Goal: Task Accomplishment & Management: Use online tool/utility

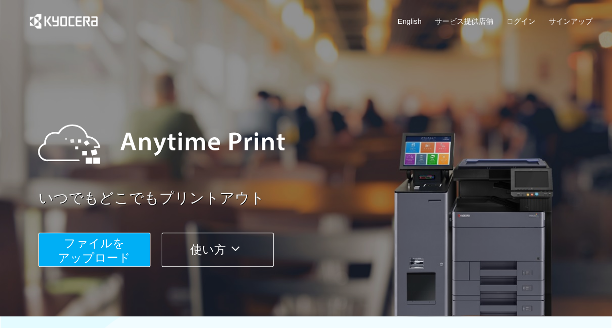
click at [106, 249] on span "ファイルを ​​アップロード" at bounding box center [94, 251] width 73 height 28
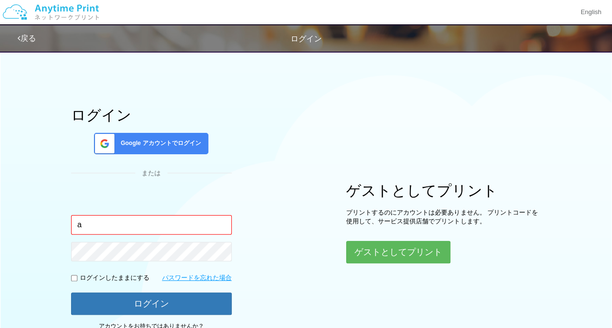
type input "[EMAIL_ADDRESS][DOMAIN_NAME]"
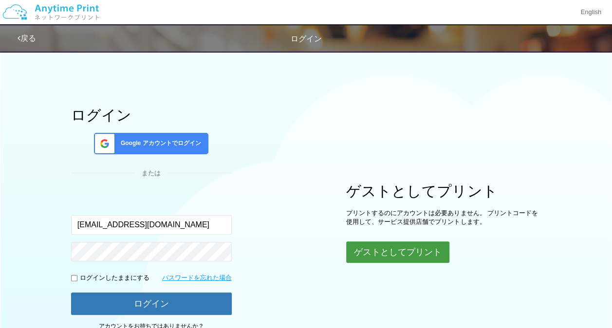
click at [398, 243] on button "ゲストとしてプリント" at bounding box center [397, 252] width 103 height 21
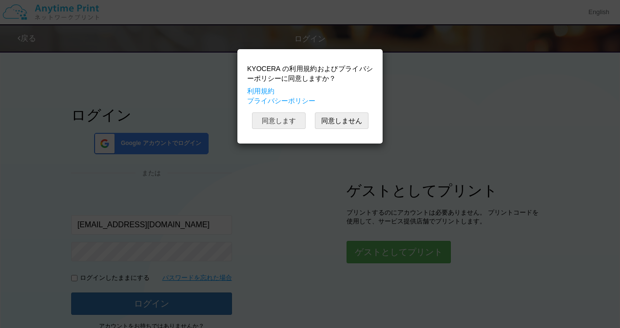
click at [278, 117] on button "同意します" at bounding box center [279, 121] width 54 height 17
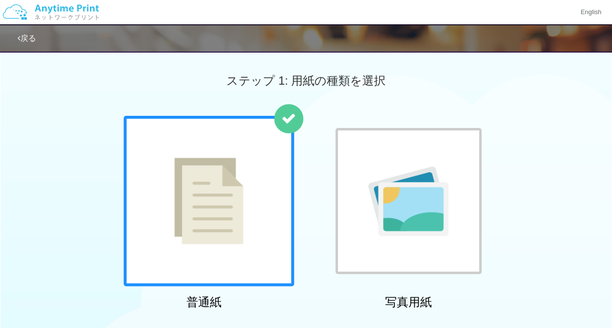
click at [226, 195] on img at bounding box center [208, 201] width 69 height 87
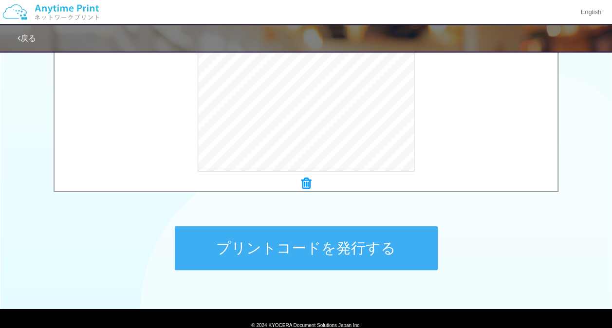
scroll to position [412, 0]
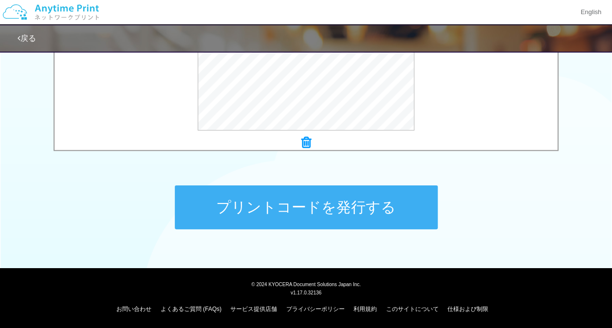
click at [319, 207] on button "プリントコードを発行する" at bounding box center [306, 208] width 263 height 44
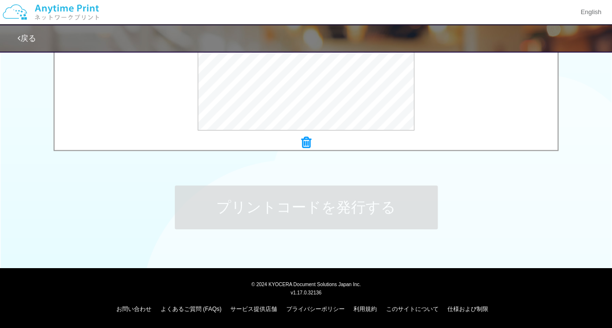
scroll to position [0, 0]
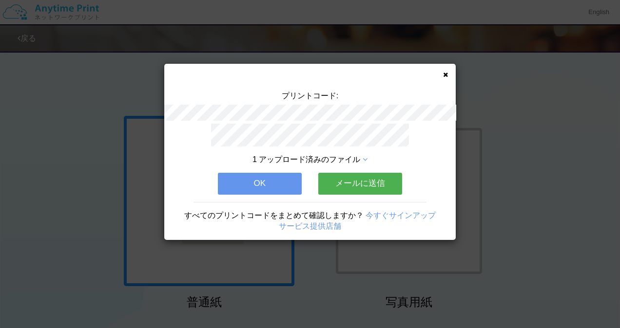
click at [363, 176] on button "メールに送信" at bounding box center [360, 183] width 84 height 21
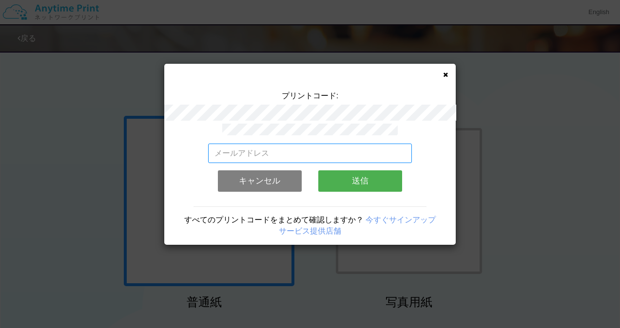
click at [314, 155] on input "email" at bounding box center [310, 153] width 204 height 19
type input "[EMAIL_ADDRESS][DOMAIN_NAME]"
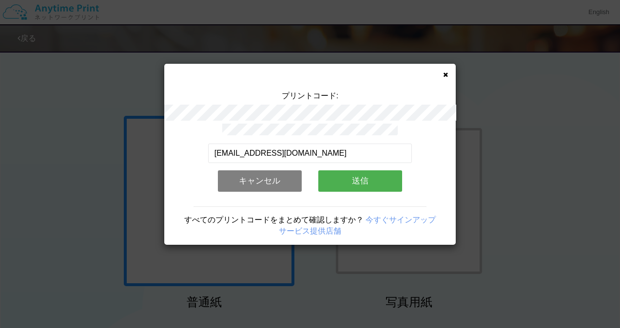
click at [364, 178] on button "送信" at bounding box center [360, 180] width 84 height 21
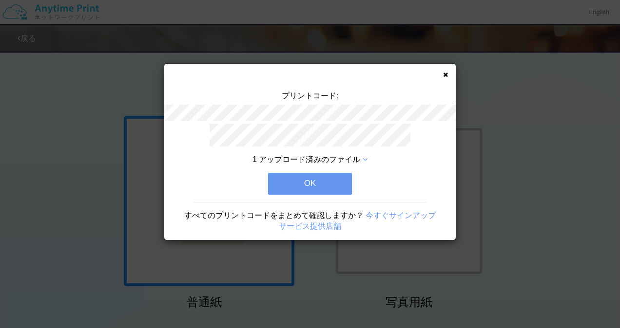
click at [318, 174] on button "OK" at bounding box center [310, 183] width 84 height 21
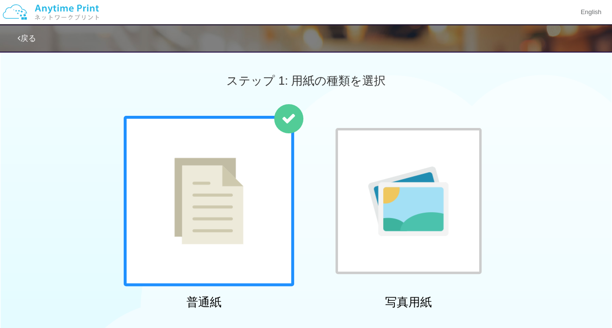
click at [217, 224] on img at bounding box center [208, 201] width 69 height 87
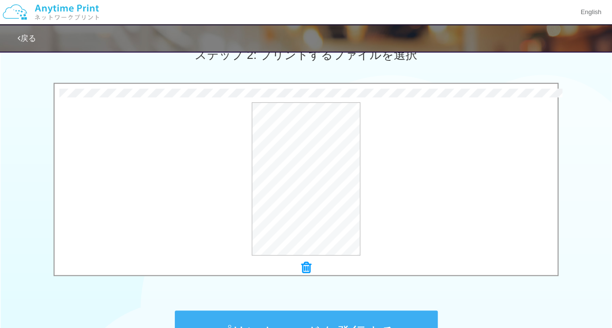
scroll to position [412, 0]
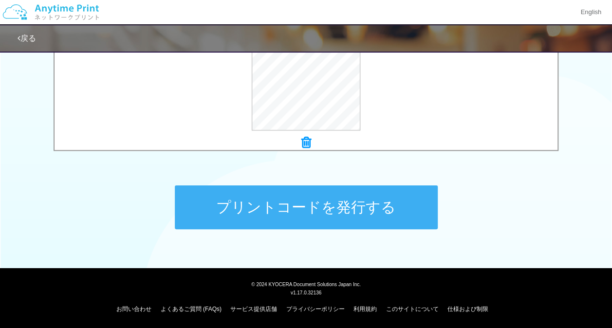
click at [326, 213] on button "プリントコードを発行する" at bounding box center [306, 208] width 263 height 44
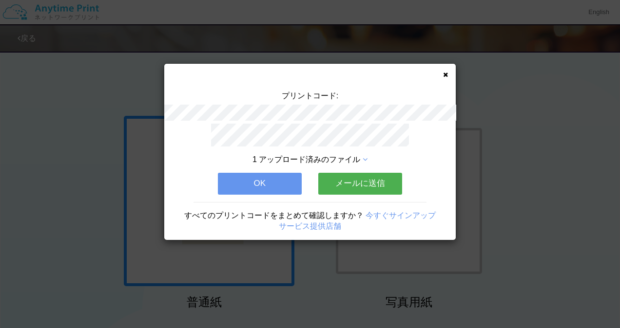
click at [371, 179] on button "メールに送信" at bounding box center [360, 183] width 84 height 21
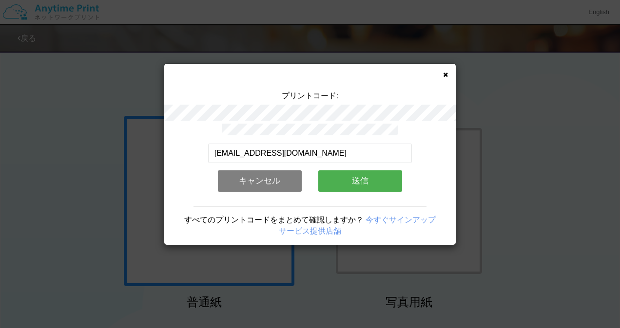
click at [354, 171] on button "送信" at bounding box center [360, 180] width 84 height 21
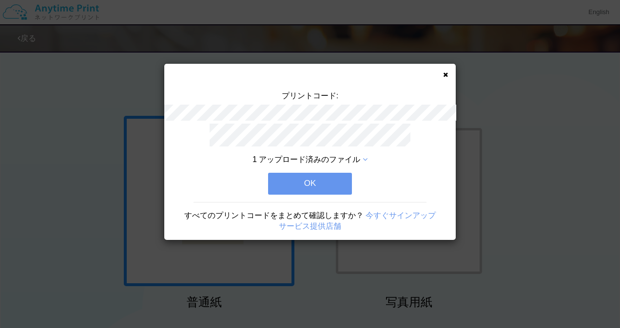
click at [303, 178] on button "OK" at bounding box center [310, 183] width 84 height 21
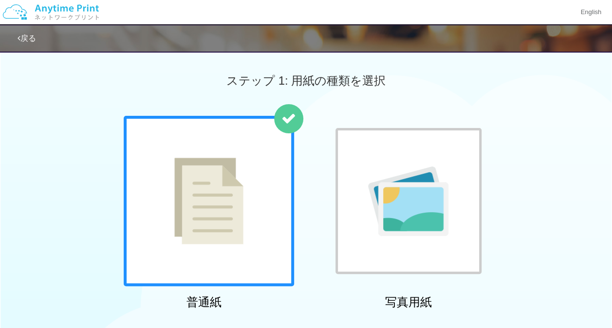
click at [208, 187] on img at bounding box center [208, 201] width 69 height 87
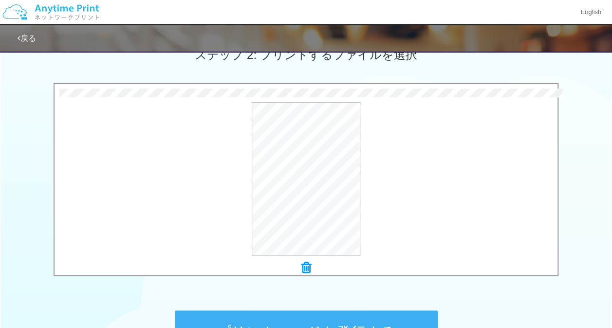
click at [342, 319] on button "プリントコードを発行する" at bounding box center [306, 333] width 263 height 44
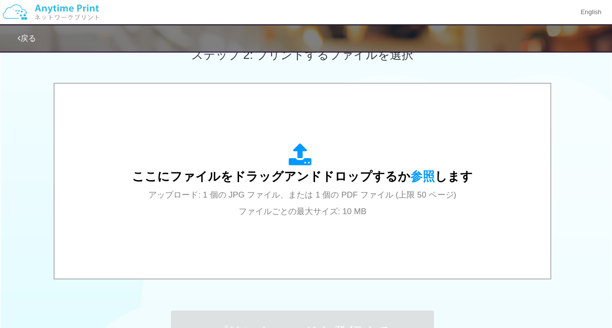
scroll to position [0, 0]
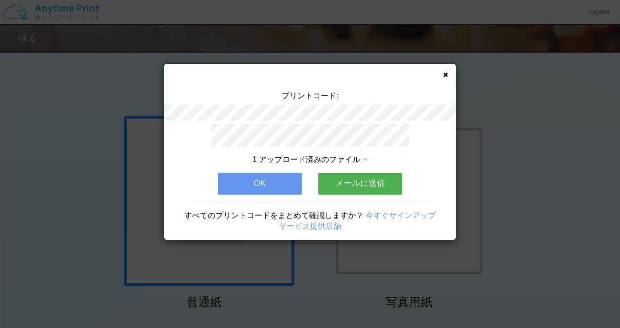
click at [374, 183] on button "メールに送信" at bounding box center [360, 183] width 84 height 21
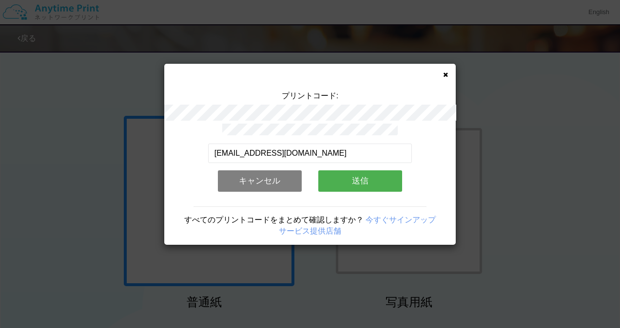
click at [375, 179] on button "送信" at bounding box center [360, 180] width 84 height 21
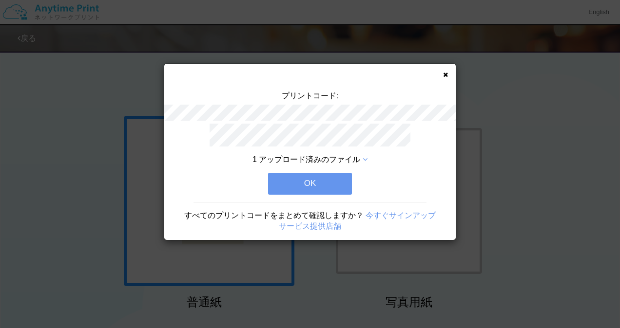
click at [314, 179] on button "OK" at bounding box center [310, 183] width 84 height 21
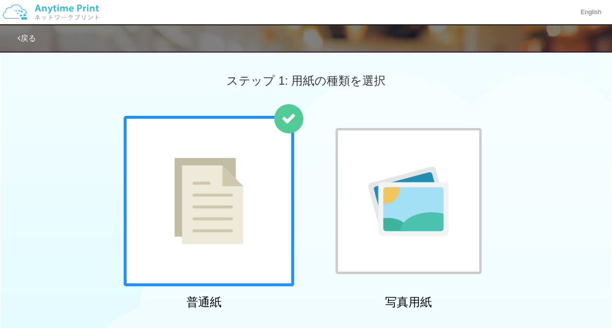
scroll to position [287, 0]
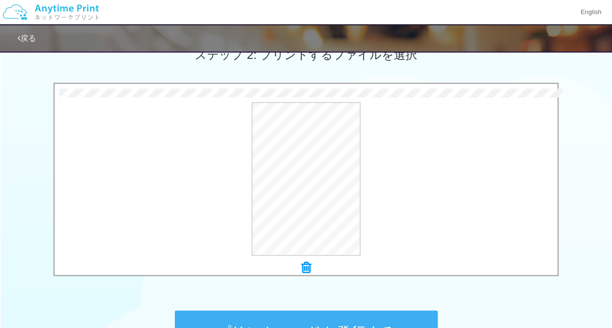
click at [320, 320] on button "プリントコードを発行する" at bounding box center [306, 333] width 263 height 44
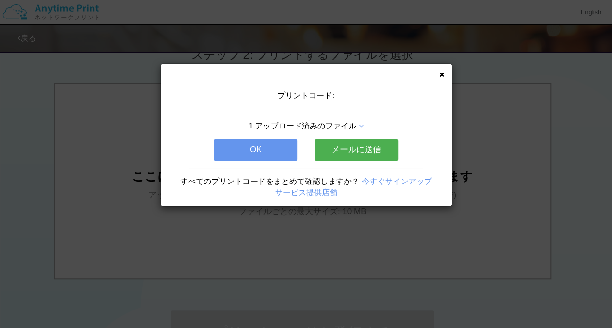
scroll to position [0, 0]
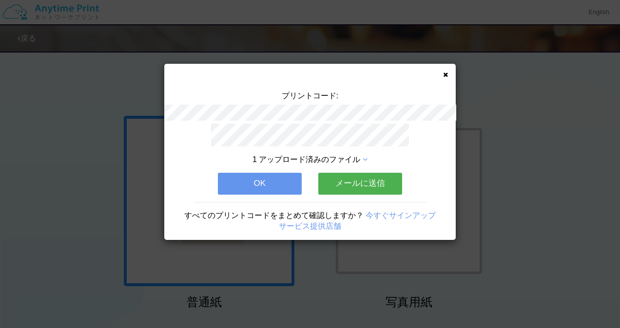
click at [372, 176] on button "メールに送信" at bounding box center [360, 183] width 84 height 21
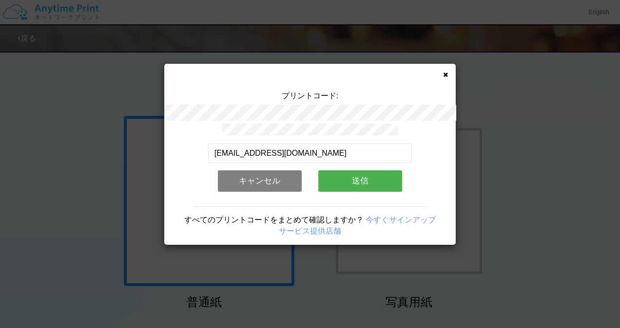
click at [369, 174] on button "送信" at bounding box center [360, 180] width 84 height 21
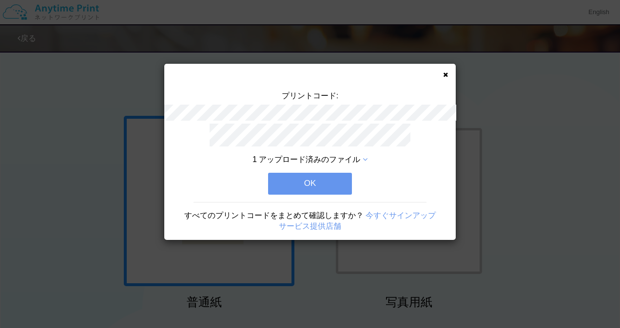
click at [303, 178] on button "OK" at bounding box center [310, 183] width 84 height 21
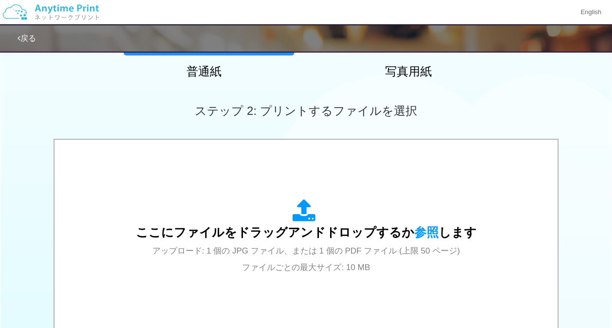
scroll to position [218, 0]
